Goal: Task Accomplishment & Management: Use online tool/utility

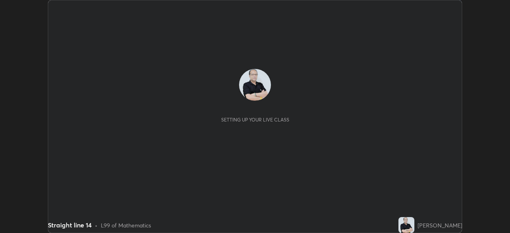
scroll to position [233, 510]
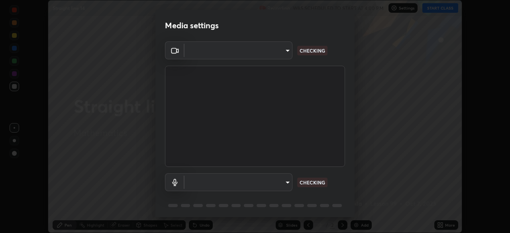
type input "c6d9f4fad3682c18dafb571cd2331b3ecaaf554884ec2734a231d331960bfaec"
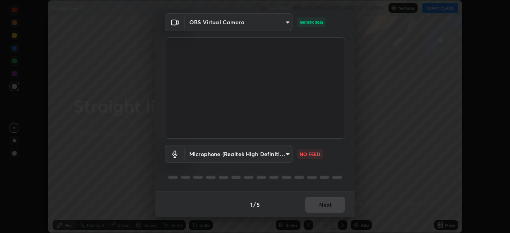
click at [285, 155] on body "Erase all Straight line 14 Recording WAS SCHEDULED TO START AT 4:00 PM Settings…" at bounding box center [255, 116] width 510 height 233
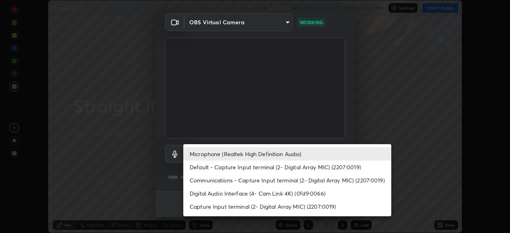
click at [241, 194] on li "Digital Audio Interface (4- Cam Link 4K) (0fd9:0066)" at bounding box center [287, 193] width 208 height 13
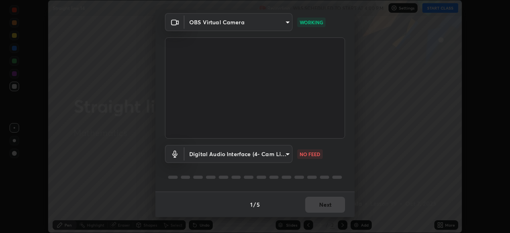
click at [285, 155] on body "Erase all Straight line 14 Recording WAS SCHEDULED TO START AT 4:00 PM Settings…" at bounding box center [255, 116] width 510 height 233
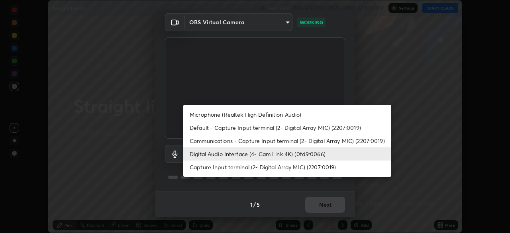
click at [245, 116] on li "Microphone (Realtek High Definition Audio)" at bounding box center [287, 114] width 208 height 13
type input "08d2579e0e28a31325e46f1a0935fd135ddd04ca2428966b5fd78fa4b1a724ef"
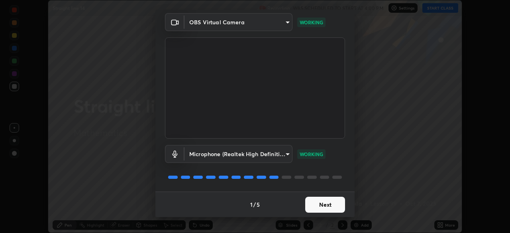
click at [332, 204] on button "Next" at bounding box center [325, 205] width 40 height 16
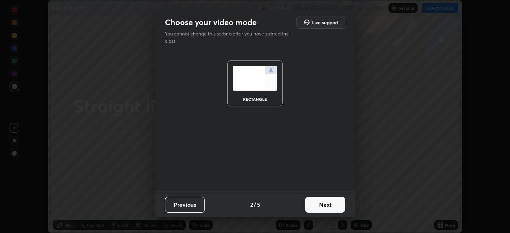
scroll to position [0, 0]
click at [331, 205] on button "Next" at bounding box center [325, 205] width 40 height 16
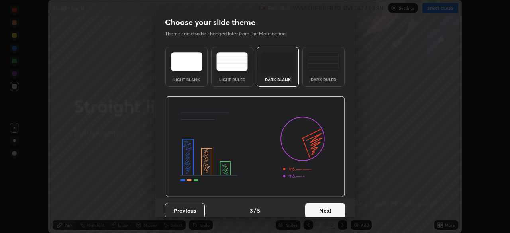
click at [331, 210] on button "Next" at bounding box center [325, 211] width 40 height 16
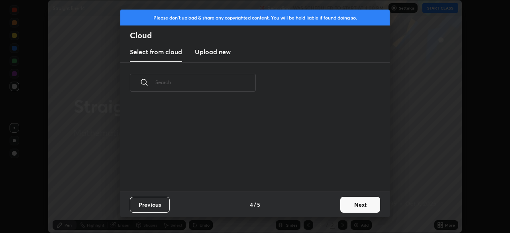
click at [352, 205] on button "Next" at bounding box center [360, 205] width 40 height 16
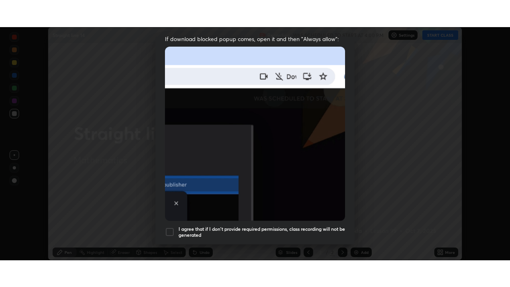
scroll to position [191, 0]
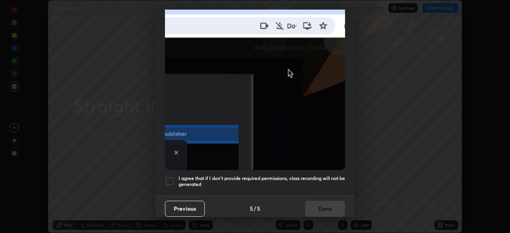
click at [168, 179] on div at bounding box center [170, 181] width 10 height 10
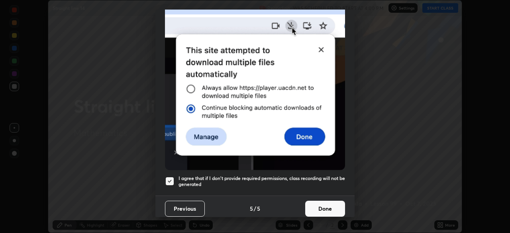
click at [314, 205] on button "Done" at bounding box center [325, 209] width 40 height 16
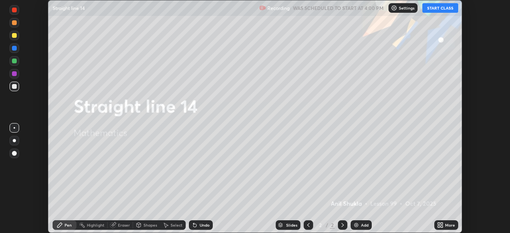
click at [437, 9] on button "START CLASS" at bounding box center [440, 8] width 36 height 10
click at [441, 226] on icon at bounding box center [442, 227] width 2 height 2
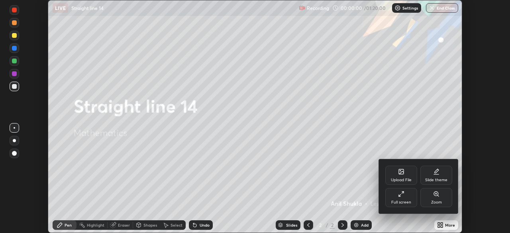
click at [404, 199] on div "Full screen" at bounding box center [401, 197] width 32 height 19
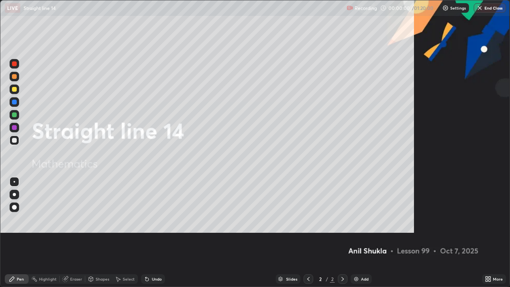
scroll to position [287, 510]
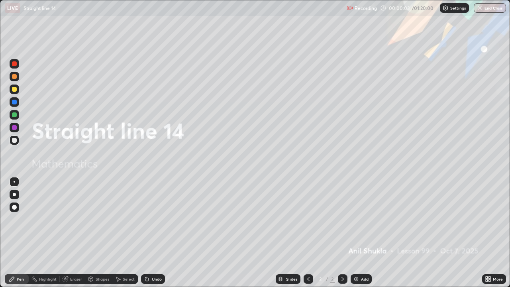
click at [15, 91] on div at bounding box center [14, 89] width 5 height 5
click at [14, 194] on div at bounding box center [14, 194] width 3 height 3
click at [17, 233] on div "Pen" at bounding box center [20, 279] width 7 height 4
click at [15, 208] on div at bounding box center [14, 207] width 5 height 5
click at [342, 233] on icon at bounding box center [342, 279] width 2 height 4
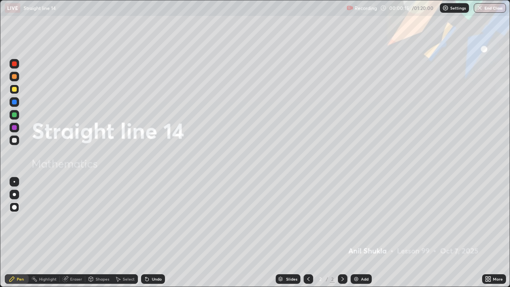
click at [355, 233] on img at bounding box center [356, 279] width 6 height 6
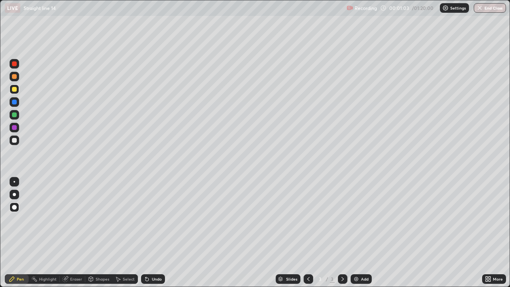
click at [14, 141] on div at bounding box center [14, 140] width 5 height 5
click at [16, 63] on div at bounding box center [14, 63] width 5 height 5
click at [154, 233] on div "Undo" at bounding box center [151, 279] width 27 height 16
click at [14, 128] on div at bounding box center [14, 127] width 5 height 5
click at [14, 140] on div at bounding box center [14, 140] width 5 height 5
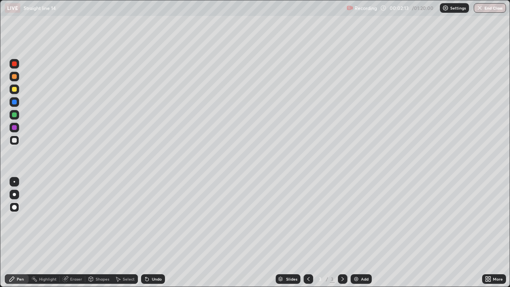
click at [154, 233] on div "Undo" at bounding box center [157, 279] width 10 height 4
click at [153, 233] on div "Undo" at bounding box center [157, 279] width 10 height 4
click at [152, 233] on div "Undo" at bounding box center [157, 279] width 10 height 4
click at [153, 233] on div "Undo" at bounding box center [157, 279] width 10 height 4
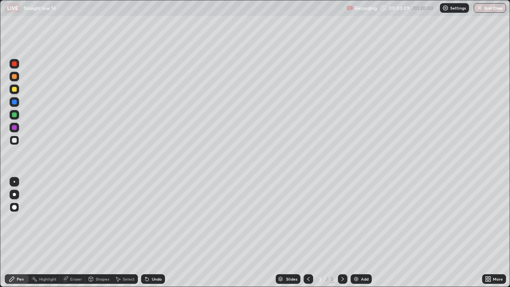
click at [15, 104] on div at bounding box center [14, 102] width 5 height 5
click at [14, 89] on div at bounding box center [14, 89] width 5 height 5
click at [13, 196] on div at bounding box center [15, 195] width 10 height 10
click at [339, 233] on icon at bounding box center [342, 279] width 6 height 6
click at [357, 233] on img at bounding box center [356, 279] width 6 height 6
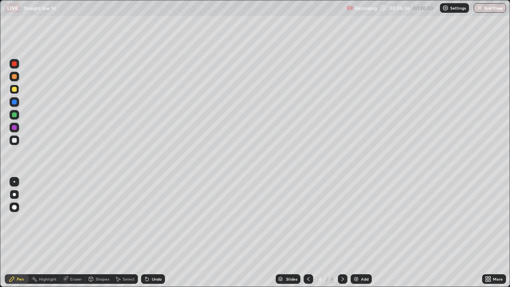
click at [152, 233] on div "Undo" at bounding box center [157, 279] width 10 height 4
click at [14, 140] on div at bounding box center [14, 140] width 5 height 5
click at [15, 126] on div at bounding box center [14, 127] width 5 height 5
click at [158, 233] on div "Undo" at bounding box center [153, 279] width 24 height 10
click at [15, 139] on div at bounding box center [14, 140] width 5 height 5
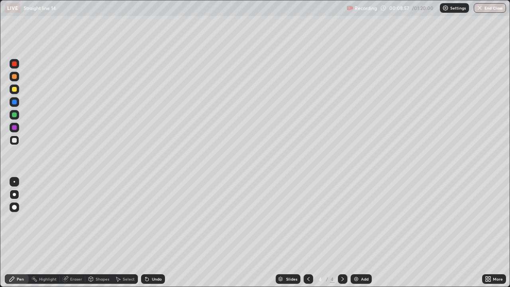
click at [149, 233] on div "Undo" at bounding box center [153, 279] width 24 height 10
click at [152, 233] on div "Undo" at bounding box center [157, 279] width 10 height 4
click at [153, 233] on div "Undo" at bounding box center [157, 279] width 10 height 4
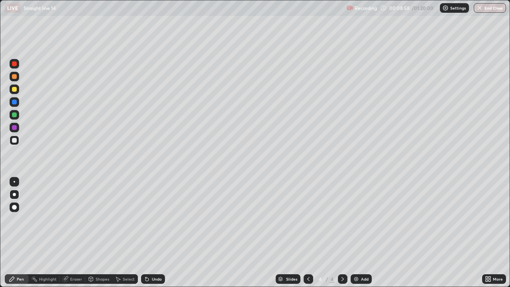
click at [154, 233] on div "Undo" at bounding box center [157, 279] width 10 height 4
click at [14, 116] on div at bounding box center [14, 114] width 5 height 5
click at [343, 233] on icon at bounding box center [342, 279] width 6 height 6
click at [341, 233] on icon at bounding box center [342, 279] width 6 height 6
click at [342, 233] on icon at bounding box center [342, 279] width 6 height 6
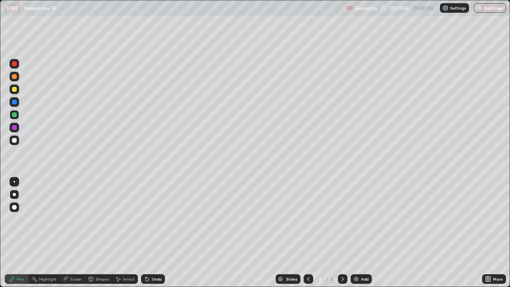
click at [362, 233] on div "Add" at bounding box center [361, 279] width 21 height 10
click at [16, 89] on div at bounding box center [14, 89] width 5 height 5
click at [151, 233] on div "Undo" at bounding box center [153, 279] width 24 height 10
click at [14, 139] on div at bounding box center [14, 140] width 5 height 5
click at [14, 126] on div at bounding box center [14, 127] width 5 height 5
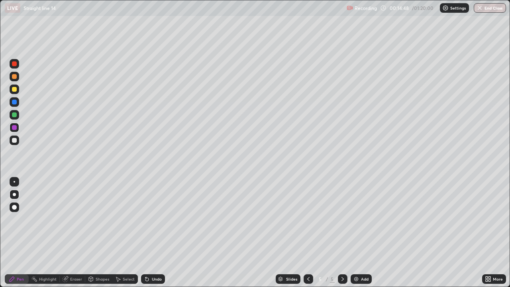
click at [157, 233] on div "Undo" at bounding box center [157, 279] width 10 height 4
click at [157, 233] on div "Undo" at bounding box center [153, 279] width 24 height 10
click at [14, 116] on div at bounding box center [14, 114] width 5 height 5
click at [16, 101] on div at bounding box center [14, 102] width 5 height 5
click at [16, 131] on div at bounding box center [15, 128] width 10 height 10
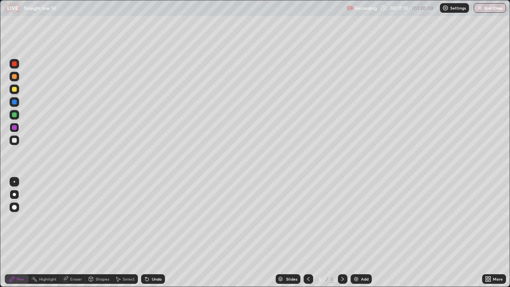
click at [16, 65] on div at bounding box center [14, 63] width 5 height 5
click at [14, 76] on div at bounding box center [14, 76] width 5 height 5
click at [14, 127] on div at bounding box center [14, 127] width 5 height 5
click at [14, 115] on div at bounding box center [14, 114] width 5 height 5
click at [16, 129] on div at bounding box center [14, 127] width 5 height 5
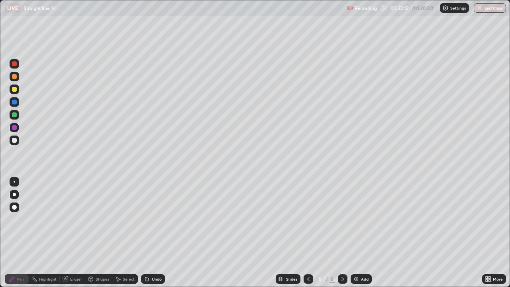
click at [307, 233] on icon at bounding box center [308, 279] width 6 height 6
click at [307, 233] on icon at bounding box center [308, 279] width 2 height 4
click at [308, 233] on icon at bounding box center [308, 279] width 6 height 6
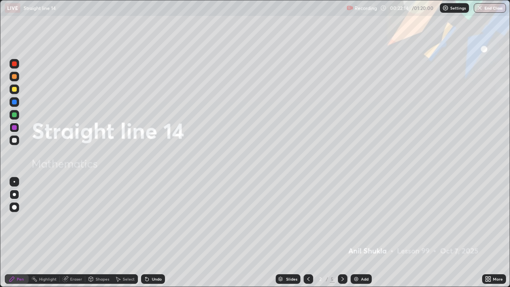
click at [14, 141] on div at bounding box center [14, 140] width 5 height 5
click at [16, 128] on div at bounding box center [14, 127] width 5 height 5
click at [15, 64] on div at bounding box center [14, 63] width 5 height 5
click at [12, 126] on div at bounding box center [15, 128] width 10 height 10
click at [15, 114] on div at bounding box center [14, 114] width 5 height 5
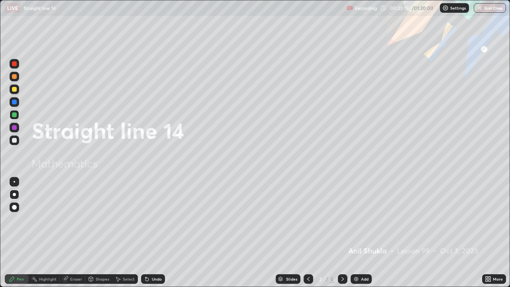
click at [340, 233] on icon at bounding box center [342, 279] width 6 height 6
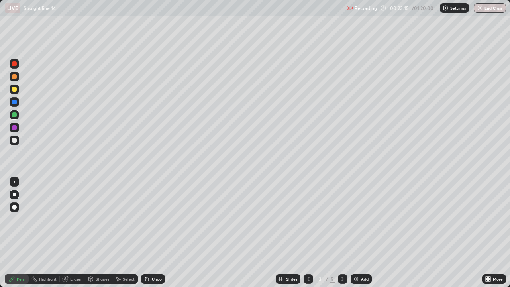
click at [341, 233] on icon at bounding box center [342, 279] width 6 height 6
click at [342, 233] on icon at bounding box center [342, 279] width 2 height 4
click at [341, 233] on icon at bounding box center [342, 279] width 6 height 6
click at [342, 233] on icon at bounding box center [342, 279] width 6 height 6
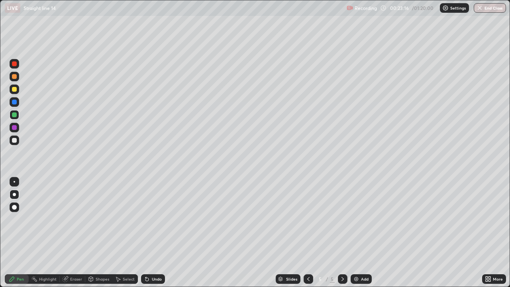
click at [341, 233] on icon at bounding box center [342, 279] width 6 height 6
click at [358, 233] on img at bounding box center [356, 279] width 6 height 6
click at [14, 90] on div at bounding box center [14, 89] width 5 height 5
click at [155, 233] on div "Undo" at bounding box center [157, 279] width 10 height 4
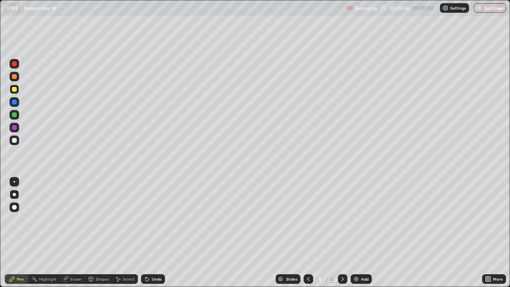
click at [155, 233] on div "Undo" at bounding box center [151, 279] width 27 height 16
click at [153, 233] on div "Undo" at bounding box center [157, 279] width 10 height 4
click at [13, 138] on div at bounding box center [14, 140] width 5 height 5
click at [17, 90] on div at bounding box center [15, 89] width 10 height 10
click at [15, 74] on div at bounding box center [14, 76] width 5 height 5
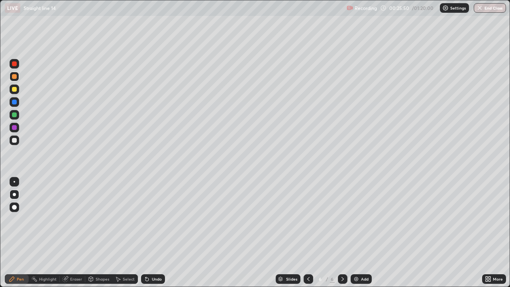
click at [13, 63] on div at bounding box center [14, 63] width 5 height 5
click at [16, 116] on div at bounding box center [14, 114] width 5 height 5
click at [154, 233] on div "Undo" at bounding box center [157, 279] width 10 height 4
click at [14, 141] on div at bounding box center [14, 140] width 5 height 5
click at [152, 233] on div "Undo" at bounding box center [157, 279] width 10 height 4
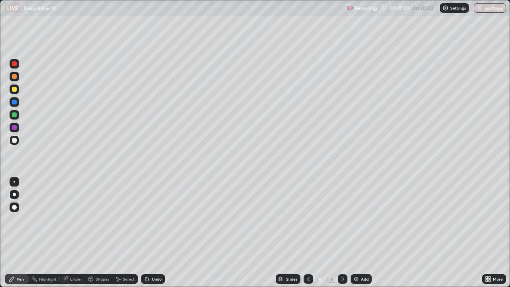
click at [152, 233] on div "Undo" at bounding box center [157, 279] width 10 height 4
click at [153, 233] on div "Undo" at bounding box center [153, 279] width 24 height 10
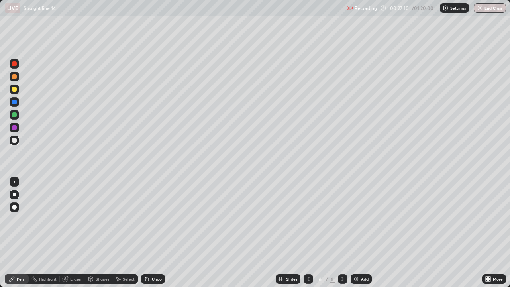
click at [154, 233] on div "Undo" at bounding box center [153, 279] width 24 height 10
click at [304, 233] on div at bounding box center [309, 279] width 10 height 10
click at [305, 233] on icon at bounding box center [308, 279] width 6 height 6
click at [342, 233] on icon at bounding box center [342, 279] width 2 height 4
click at [341, 233] on icon at bounding box center [342, 279] width 6 height 6
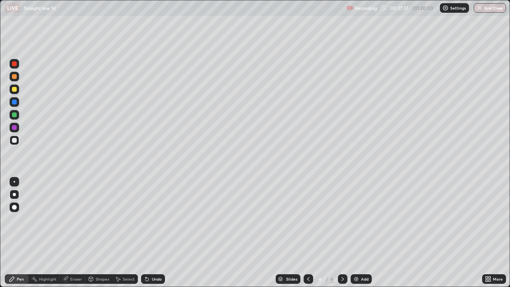
click at [341, 233] on icon at bounding box center [342, 279] width 6 height 6
click at [157, 233] on div "Undo" at bounding box center [157, 279] width 10 height 4
click at [159, 233] on div "Undo" at bounding box center [157, 279] width 10 height 4
click at [156, 233] on div "Undo" at bounding box center [157, 279] width 10 height 4
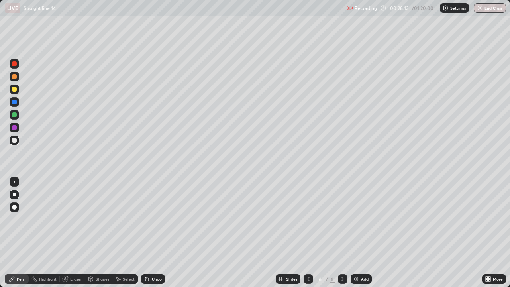
click at [155, 233] on div "Undo" at bounding box center [157, 279] width 10 height 4
click at [154, 233] on div "Undo" at bounding box center [157, 279] width 10 height 4
click at [14, 128] on div at bounding box center [14, 127] width 5 height 5
click at [16, 64] on div at bounding box center [14, 63] width 5 height 5
click at [15, 87] on div at bounding box center [14, 89] width 5 height 5
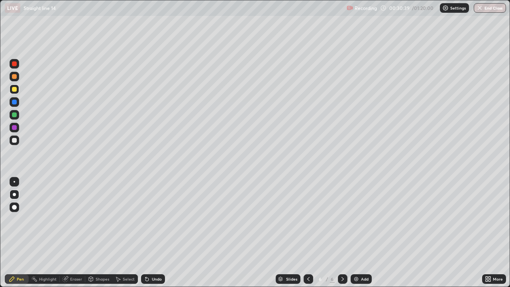
click at [14, 114] on div at bounding box center [14, 114] width 5 height 5
click at [16, 126] on div at bounding box center [14, 127] width 5 height 5
click at [16, 141] on div at bounding box center [14, 140] width 5 height 5
click at [12, 102] on div at bounding box center [14, 102] width 5 height 5
click at [13, 131] on div at bounding box center [15, 128] width 10 height 10
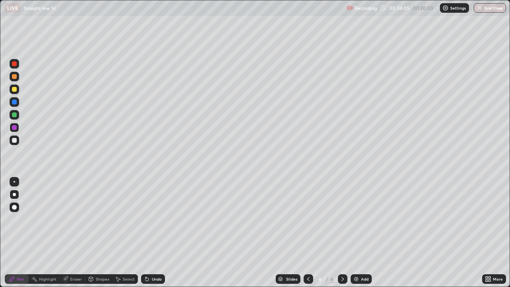
click at [343, 233] on icon at bounding box center [342, 279] width 6 height 6
click at [342, 233] on icon at bounding box center [342, 279] width 6 height 6
click at [343, 233] on icon at bounding box center [342, 279] width 6 height 6
click at [15, 129] on div at bounding box center [14, 127] width 5 height 5
click at [14, 141] on div at bounding box center [14, 140] width 5 height 5
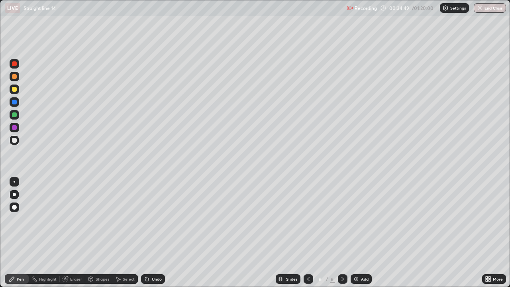
click at [14, 126] on div at bounding box center [14, 127] width 5 height 5
click at [344, 233] on icon at bounding box center [342, 279] width 6 height 6
click at [359, 233] on div "Add" at bounding box center [361, 279] width 21 height 10
click at [15, 91] on div at bounding box center [14, 89] width 5 height 5
click at [14, 141] on div at bounding box center [14, 140] width 5 height 5
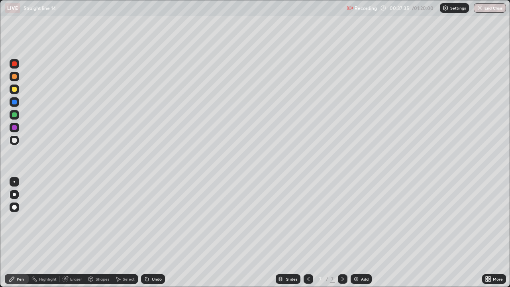
click at [14, 127] on div at bounding box center [14, 127] width 5 height 5
click at [16, 140] on div at bounding box center [14, 140] width 5 height 5
click at [14, 115] on div at bounding box center [14, 114] width 5 height 5
click at [154, 233] on div "Undo" at bounding box center [157, 279] width 10 height 4
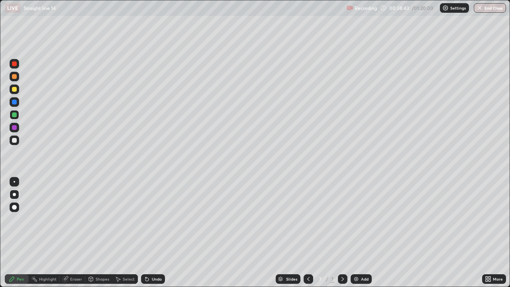
click at [153, 233] on div "Undo" at bounding box center [157, 279] width 10 height 4
click at [153, 233] on div "Undo" at bounding box center [153, 279] width 24 height 10
click at [15, 141] on div at bounding box center [14, 140] width 5 height 5
click at [15, 103] on div at bounding box center [14, 102] width 5 height 5
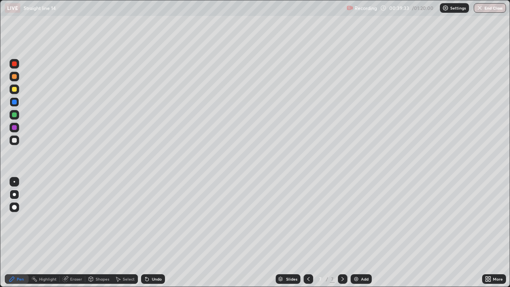
click at [12, 141] on div at bounding box center [15, 140] width 10 height 10
click at [153, 233] on div "Undo" at bounding box center [157, 279] width 10 height 4
click at [342, 233] on icon at bounding box center [342, 279] width 6 height 6
click at [357, 233] on img at bounding box center [356, 279] width 6 height 6
click at [18, 88] on div at bounding box center [15, 89] width 10 height 10
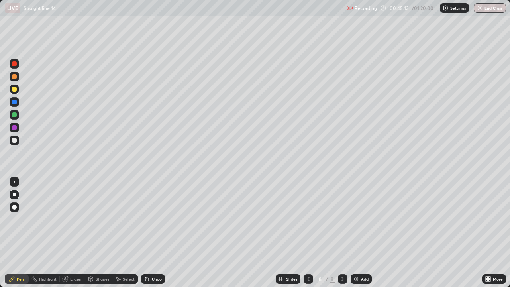
click at [13, 140] on div at bounding box center [14, 140] width 5 height 5
click at [14, 129] on div at bounding box center [14, 127] width 5 height 5
click at [305, 233] on icon at bounding box center [308, 279] width 6 height 6
click at [308, 233] on icon at bounding box center [308, 279] width 6 height 6
click at [307, 233] on icon at bounding box center [308, 279] width 6 height 6
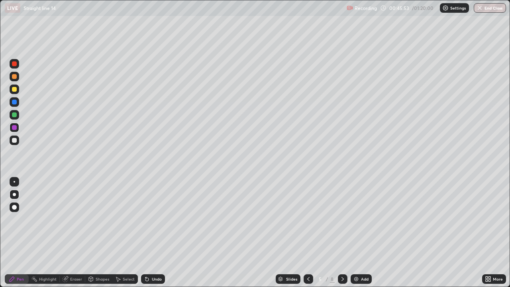
click at [307, 233] on icon at bounding box center [308, 279] width 2 height 4
click at [307, 233] on icon at bounding box center [308, 279] width 6 height 6
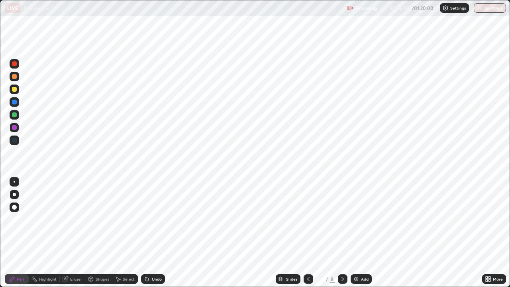
click at [15, 139] on div at bounding box center [14, 140] width 5 height 5
click at [15, 207] on div at bounding box center [14, 207] width 5 height 5
click at [14, 208] on div at bounding box center [14, 207] width 5 height 5
click at [14, 77] on div at bounding box center [14, 76] width 5 height 5
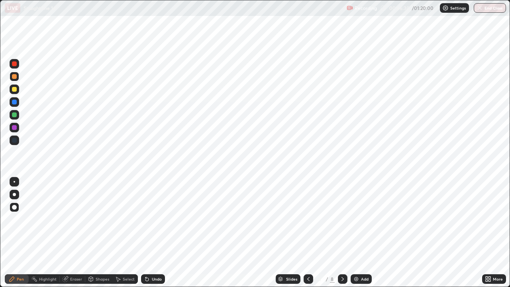
click at [158, 233] on div "Undo" at bounding box center [157, 279] width 10 height 4
click at [14, 140] on div at bounding box center [14, 140] width 5 height 5
click at [15, 206] on div at bounding box center [14, 207] width 5 height 5
click at [154, 233] on div "Undo" at bounding box center [157, 279] width 10 height 4
click at [14, 126] on div at bounding box center [14, 127] width 5 height 5
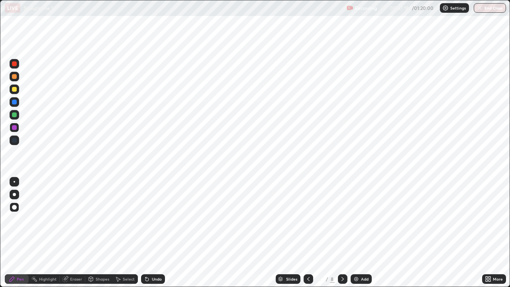
click at [14, 138] on div at bounding box center [14, 140] width 5 height 5
click at [15, 127] on div at bounding box center [14, 127] width 5 height 5
click at [18, 115] on div at bounding box center [15, 115] width 10 height 10
click at [14, 104] on div at bounding box center [14, 102] width 5 height 5
click at [342, 233] on icon at bounding box center [342, 279] width 2 height 4
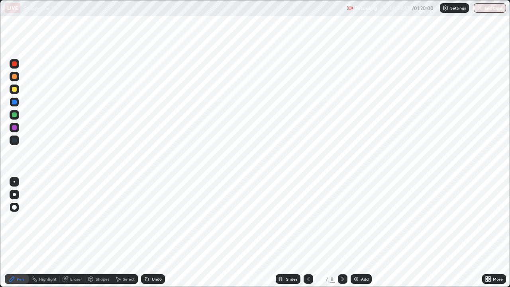
click at [343, 233] on icon at bounding box center [342, 279] width 6 height 6
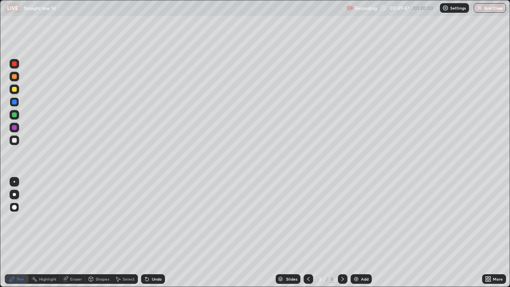
click at [341, 233] on icon at bounding box center [342, 279] width 2 height 4
click at [342, 233] on icon at bounding box center [342, 279] width 6 height 6
click at [341, 233] on icon at bounding box center [342, 279] width 6 height 6
click at [342, 233] on icon at bounding box center [342, 279] width 6 height 6
click at [343, 233] on icon at bounding box center [342, 279] width 6 height 6
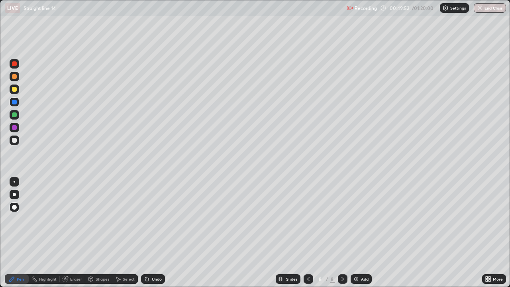
click at [12, 141] on div at bounding box center [14, 140] width 5 height 5
click at [14, 194] on div at bounding box center [14, 194] width 3 height 3
click at [14, 116] on div at bounding box center [14, 114] width 5 height 5
click at [154, 233] on div "Undo" at bounding box center [157, 279] width 10 height 4
click at [153, 233] on div "Undo" at bounding box center [157, 279] width 10 height 4
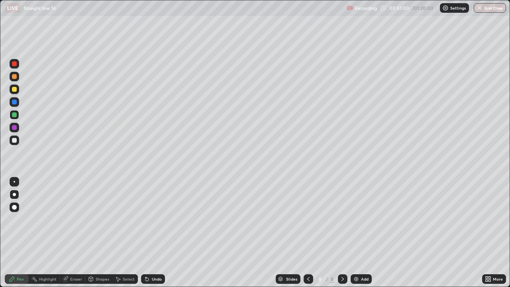
click at [73, 233] on div "Eraser" at bounding box center [76, 279] width 12 height 4
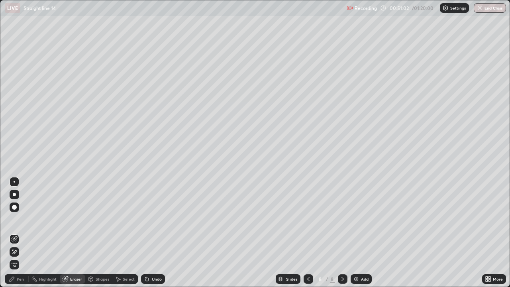
click at [18, 233] on div "Pen" at bounding box center [20, 279] width 7 height 4
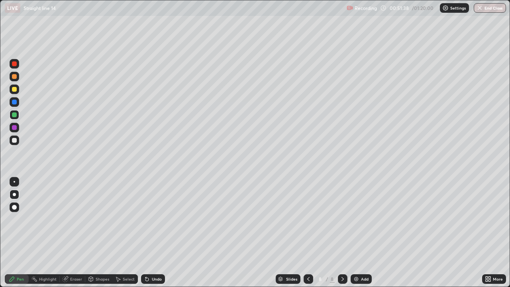
click at [12, 129] on div at bounding box center [15, 128] width 10 height 10
click at [153, 233] on div "Undo" at bounding box center [157, 279] width 10 height 4
click at [148, 233] on icon at bounding box center [147, 279] width 6 height 6
click at [147, 233] on div "Undo" at bounding box center [153, 279] width 24 height 10
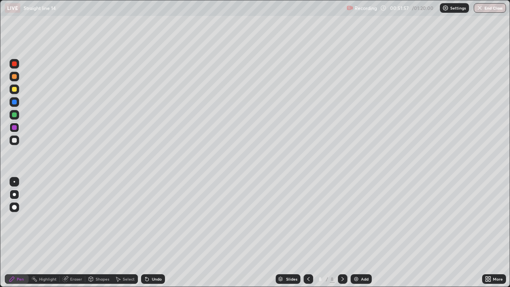
click at [14, 89] on div at bounding box center [14, 89] width 5 height 5
click at [342, 233] on icon at bounding box center [342, 279] width 2 height 4
click at [359, 233] on div "Add" at bounding box center [361, 279] width 21 height 10
click at [16, 88] on div at bounding box center [14, 89] width 5 height 5
click at [153, 233] on div "Undo" at bounding box center [153, 279] width 24 height 10
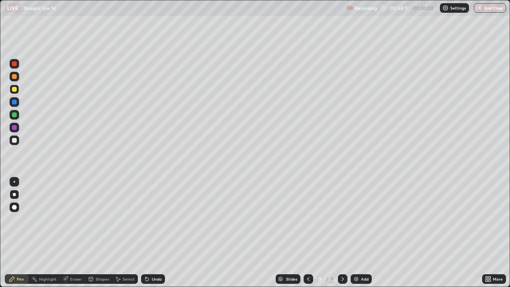
click at [153, 233] on div "Undo" at bounding box center [151, 279] width 27 height 16
click at [154, 233] on div "Undo" at bounding box center [151, 279] width 27 height 16
click at [76, 233] on div "Eraser" at bounding box center [76, 279] width 12 height 4
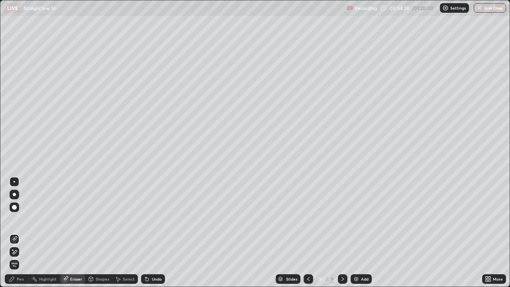
click at [21, 233] on div "Pen" at bounding box center [20, 279] width 7 height 4
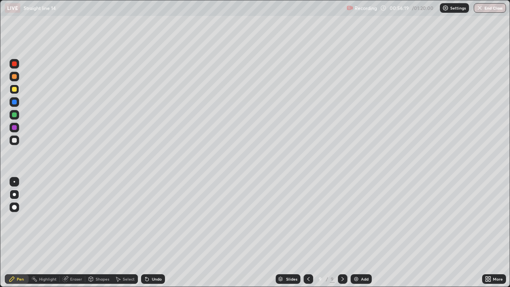
click at [124, 233] on div "Select" at bounding box center [129, 279] width 12 height 4
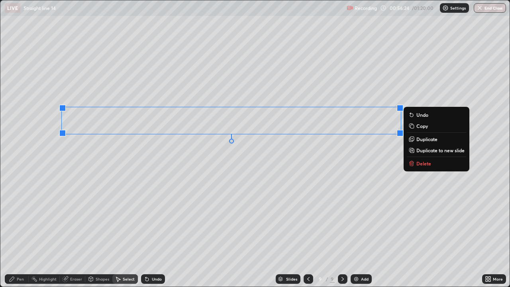
click at [214, 207] on div "0 ° Undo Copy Duplicate Duplicate to new slide Delete" at bounding box center [254, 143] width 509 height 286
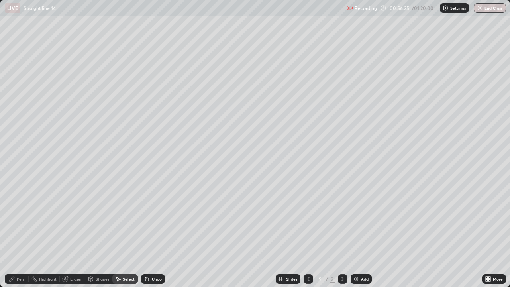
click at [19, 233] on div "Pen" at bounding box center [20, 279] width 7 height 4
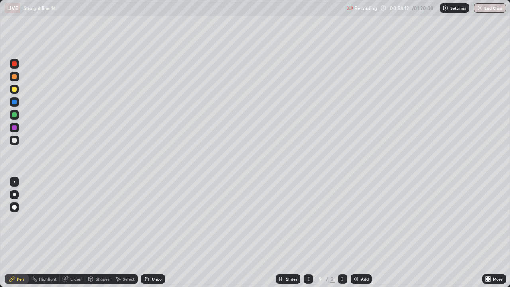
click at [16, 141] on div at bounding box center [14, 140] width 5 height 5
click at [15, 90] on div at bounding box center [14, 89] width 5 height 5
click at [15, 76] on div at bounding box center [14, 76] width 5 height 5
click at [158, 233] on div "Undo" at bounding box center [157, 279] width 10 height 4
click at [75, 233] on div "Eraser" at bounding box center [72, 279] width 25 height 10
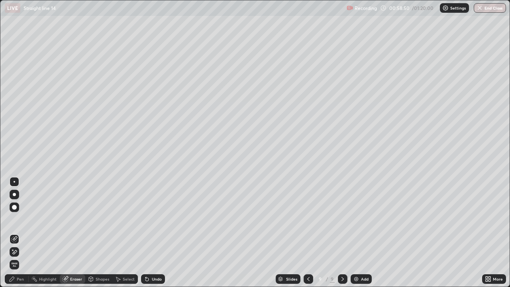
click at [20, 233] on div "Pen" at bounding box center [20, 279] width 7 height 4
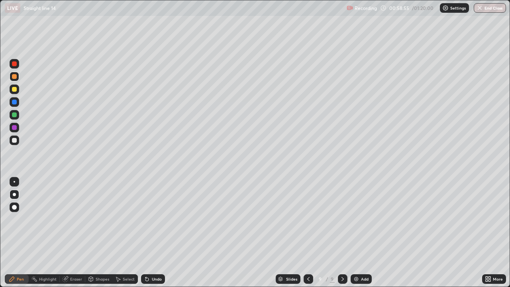
click at [155, 233] on div "Undo" at bounding box center [157, 279] width 10 height 4
click at [156, 233] on div "Undo" at bounding box center [157, 279] width 10 height 4
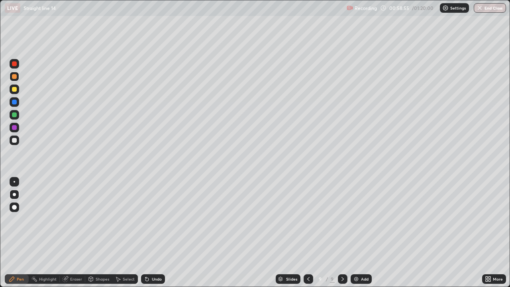
click at [156, 233] on div "Undo" at bounding box center [157, 279] width 10 height 4
click at [14, 102] on div at bounding box center [14, 102] width 5 height 5
click at [152, 233] on div "Undo" at bounding box center [157, 279] width 10 height 4
click at [153, 233] on div "Undo" at bounding box center [157, 279] width 10 height 4
click at [77, 233] on div "Eraser" at bounding box center [76, 279] width 12 height 4
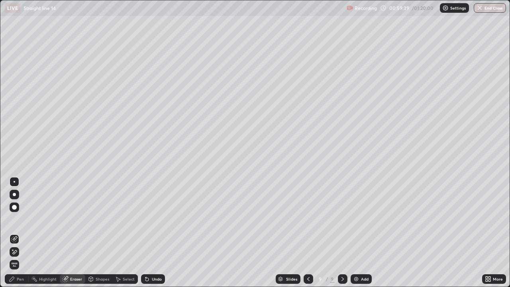
click at [19, 233] on div "Pen" at bounding box center [20, 279] width 7 height 4
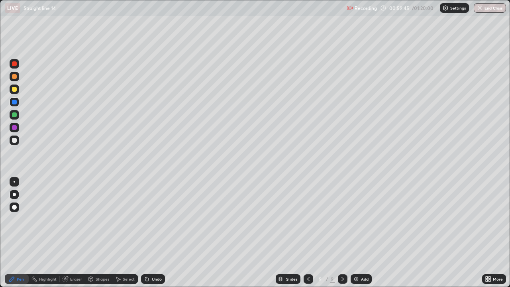
click at [156, 233] on div "Undo" at bounding box center [157, 279] width 10 height 4
click at [157, 233] on div "Undo" at bounding box center [157, 279] width 10 height 4
click at [74, 233] on div "Eraser" at bounding box center [76, 279] width 12 height 4
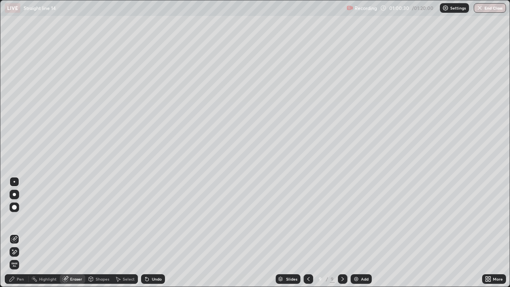
click at [14, 233] on div "Pen" at bounding box center [17, 279] width 24 height 16
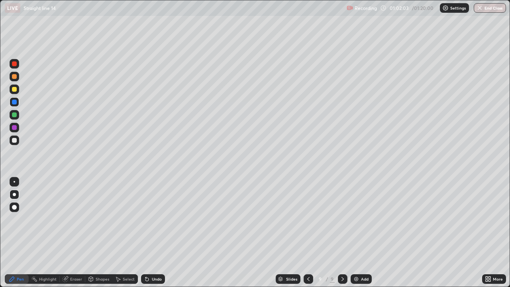
click at [14, 128] on div at bounding box center [14, 127] width 5 height 5
click at [156, 233] on div "Undo" at bounding box center [157, 279] width 10 height 4
click at [76, 233] on div "Eraser" at bounding box center [76, 279] width 12 height 4
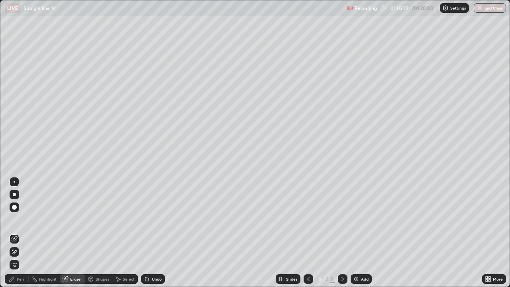
click at [18, 233] on div "Pen" at bounding box center [20, 279] width 7 height 4
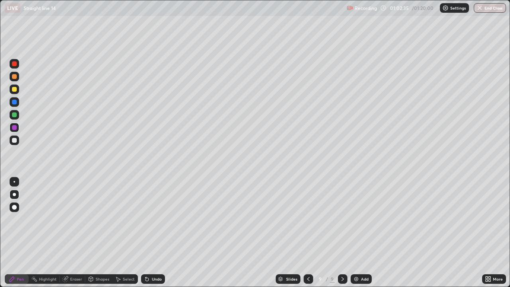
click at [13, 142] on div at bounding box center [14, 140] width 5 height 5
click at [15, 103] on div at bounding box center [14, 102] width 5 height 5
click at [14, 116] on div at bounding box center [14, 114] width 5 height 5
click at [154, 233] on div "Undo" at bounding box center [157, 279] width 10 height 4
click at [73, 233] on div "Eraser" at bounding box center [76, 279] width 12 height 4
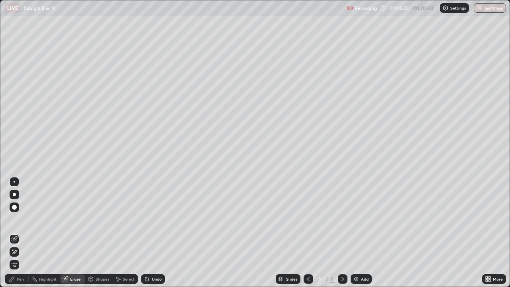
click at [17, 233] on div "Pen" at bounding box center [20, 279] width 7 height 4
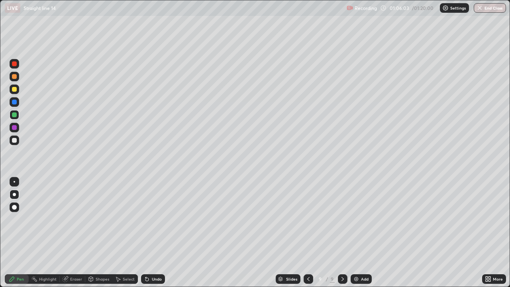
click at [15, 139] on div at bounding box center [14, 140] width 5 height 5
click at [12, 116] on div at bounding box center [15, 115] width 10 height 10
click at [13, 127] on div at bounding box center [14, 127] width 5 height 5
click at [14, 143] on div at bounding box center [15, 140] width 10 height 10
click at [158, 233] on div "Undo" at bounding box center [157, 279] width 10 height 4
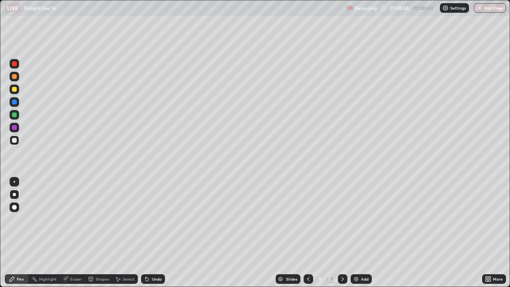
click at [155, 233] on div "Undo" at bounding box center [157, 279] width 10 height 4
click at [125, 233] on div "Select" at bounding box center [129, 279] width 12 height 4
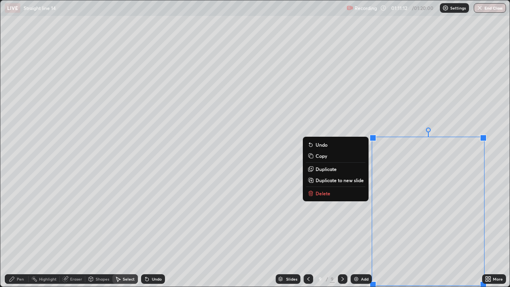
click at [346, 182] on p "Duplicate to new slide" at bounding box center [340, 180] width 48 height 6
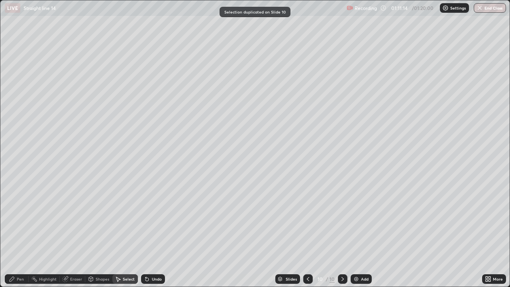
click at [21, 233] on div "Pen" at bounding box center [20, 279] width 7 height 4
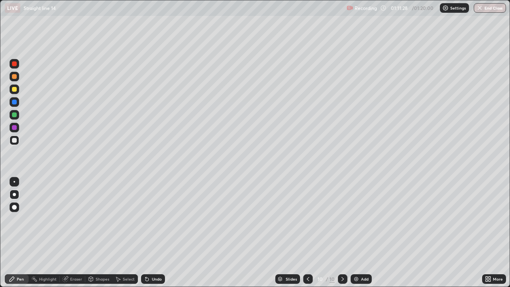
click at [14, 115] on div at bounding box center [14, 114] width 5 height 5
click at [15, 140] on div at bounding box center [14, 140] width 5 height 5
click at [153, 233] on div "Undo" at bounding box center [157, 279] width 10 height 4
click at [72, 233] on div "Eraser" at bounding box center [76, 279] width 12 height 4
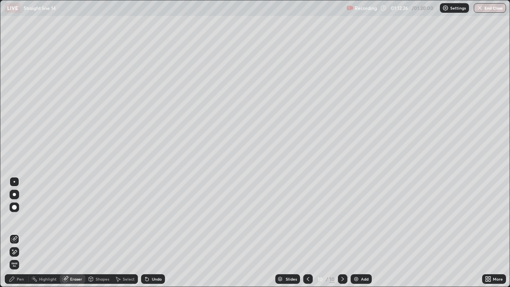
click at [16, 233] on div "Pen" at bounding box center [17, 279] width 24 height 10
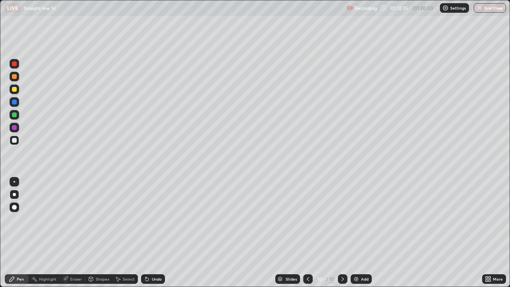
click at [308, 233] on icon at bounding box center [308, 279] width 6 height 6
click at [339, 233] on icon at bounding box center [342, 279] width 6 height 6
click at [305, 233] on icon at bounding box center [308, 279] width 6 height 6
click at [339, 233] on icon at bounding box center [342, 279] width 6 height 6
click at [307, 233] on icon at bounding box center [308, 279] width 2 height 4
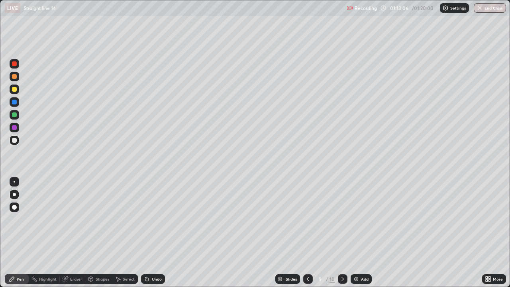
click at [340, 233] on icon at bounding box center [342, 279] width 6 height 6
click at [152, 233] on div "Undo" at bounding box center [157, 279] width 10 height 4
click at [151, 233] on div "Undo" at bounding box center [153, 279] width 24 height 10
click at [76, 233] on div "Eraser" at bounding box center [76, 279] width 12 height 4
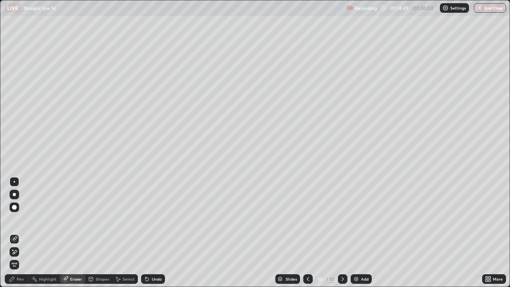
click at [18, 233] on div "Pen" at bounding box center [20, 279] width 7 height 4
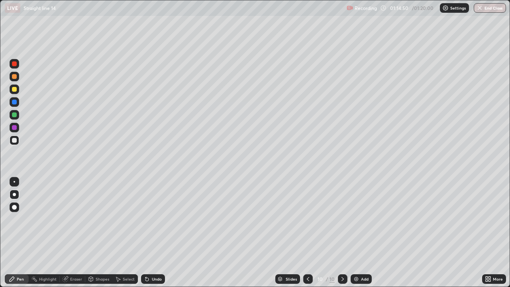
click at [15, 127] on div at bounding box center [14, 127] width 5 height 5
click at [16, 141] on div at bounding box center [14, 140] width 5 height 5
click at [155, 233] on div "Undo" at bounding box center [157, 279] width 10 height 4
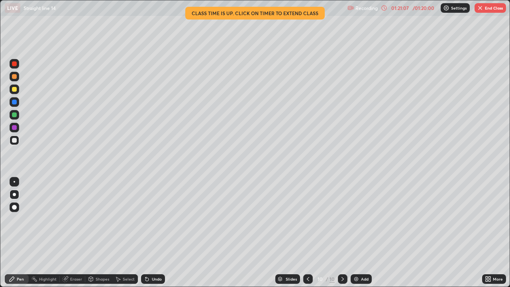
click at [488, 8] on button "End Class" at bounding box center [490, 8] width 31 height 10
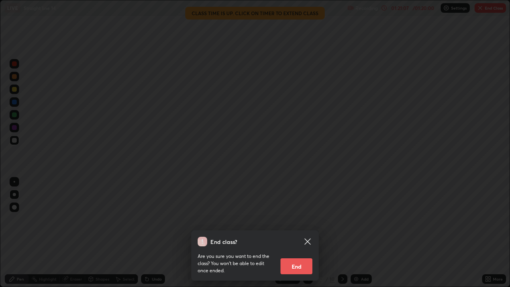
click at [288, 233] on button "End" at bounding box center [296, 266] width 32 height 16
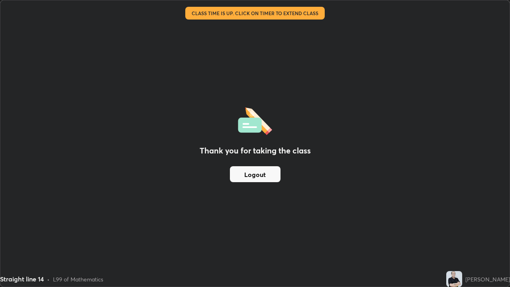
click at [232, 171] on button "Logout" at bounding box center [255, 174] width 51 height 16
